Goal: Check status: Check status

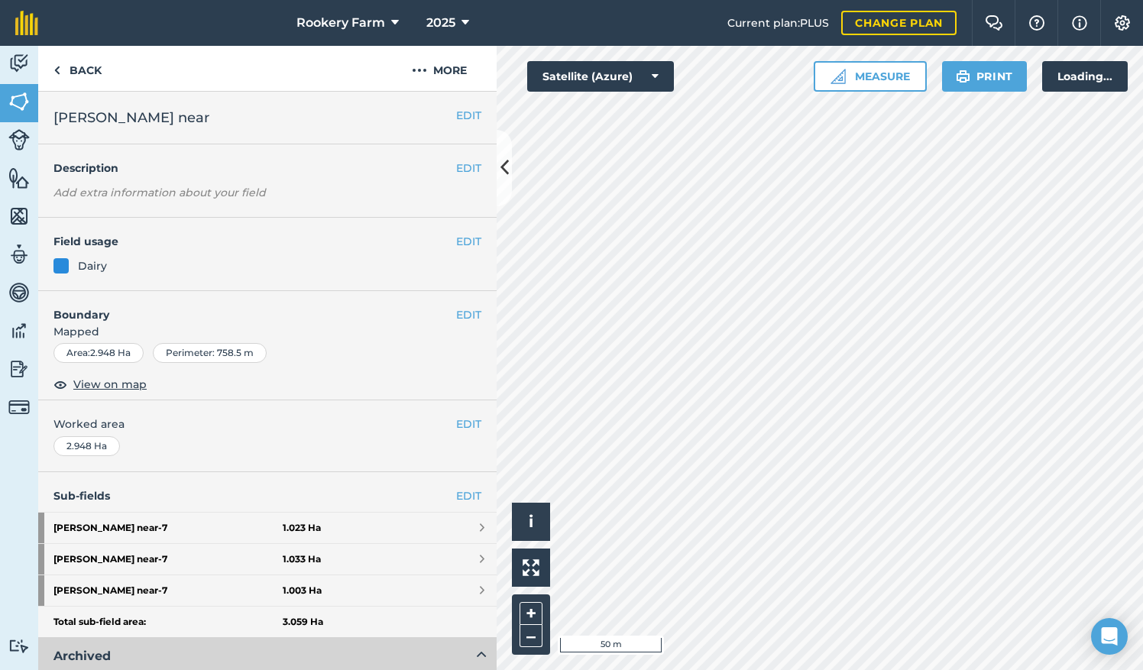
scroll to position [102, 0]
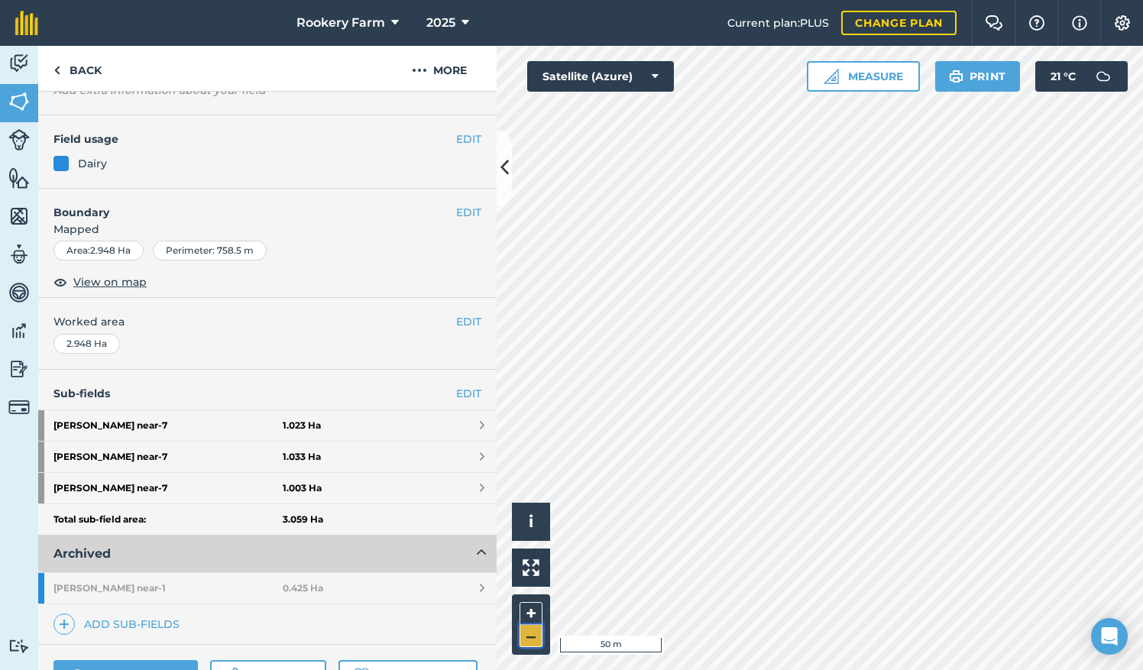
click at [539, 636] on button "–" at bounding box center [531, 636] width 23 height 22
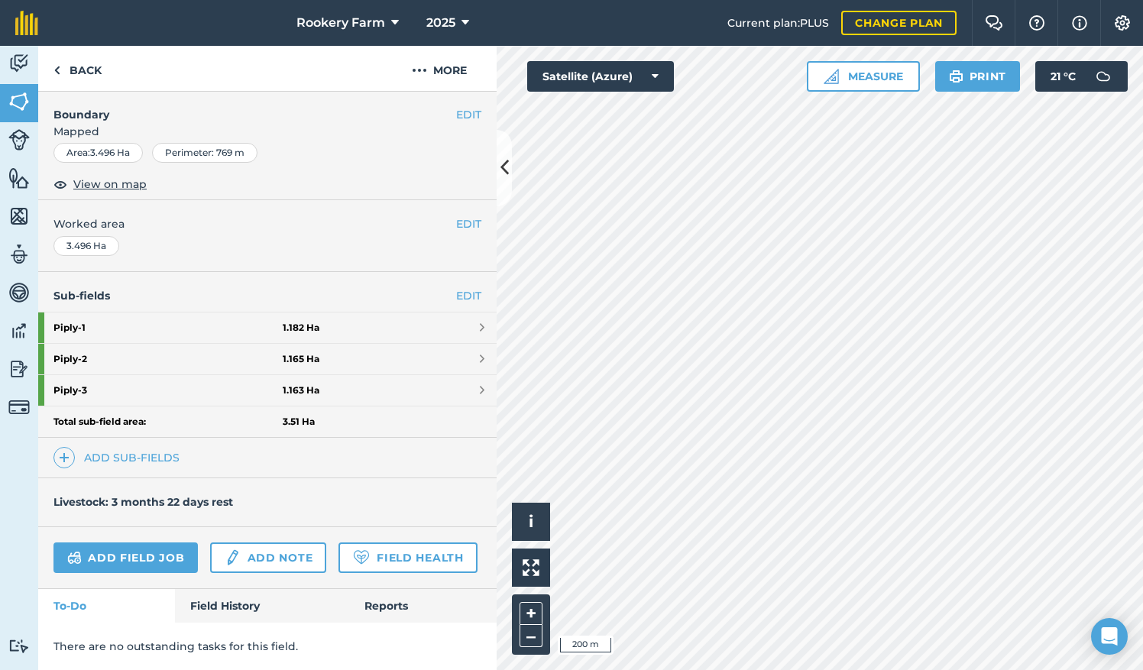
scroll to position [238, 0]
click at [202, 605] on link "Field History" at bounding box center [262, 606] width 174 height 34
